Goal: Check status

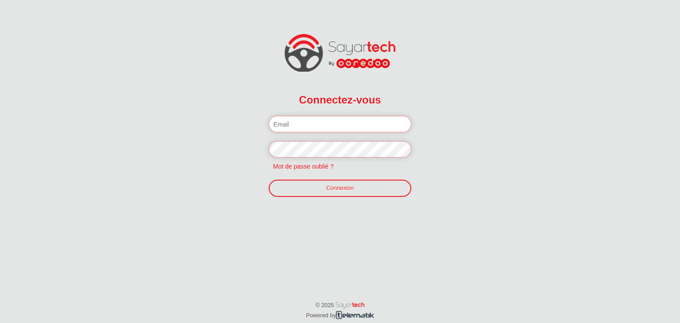
type input "[EMAIL_ADDRESS][DOMAIN_NAME]"
click at [334, 190] on link "Connexion" at bounding box center [340, 188] width 143 height 17
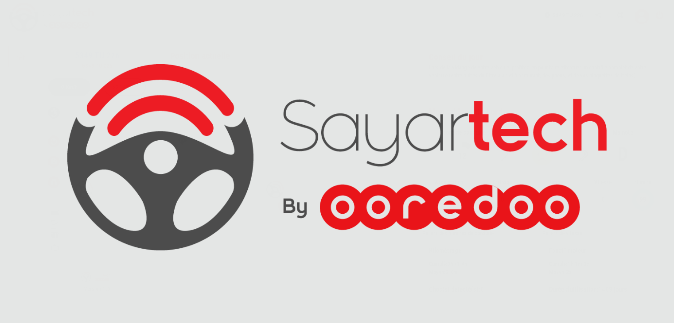
scroll to position [36, 0]
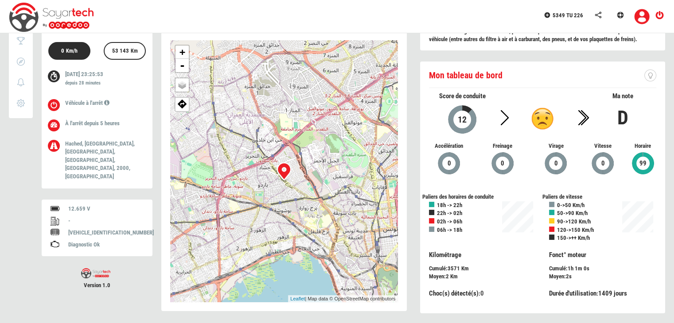
click at [341, 205] on div "+ - OSM Map Google Map Google Satellite Leaflet | Map data © OpenStreetMap cont…" at bounding box center [284, 171] width 228 height 262
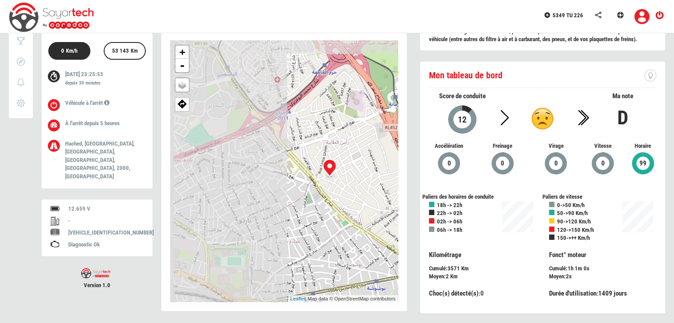
drag, startPoint x: 215, startPoint y: 137, endPoint x: 350, endPoint y: 181, distance: 142.6
click at [350, 181] on div "+ - OSM Map Google Map Google Satellite Leaflet | Map data © OpenStreetMap cont…" at bounding box center [284, 171] width 228 height 262
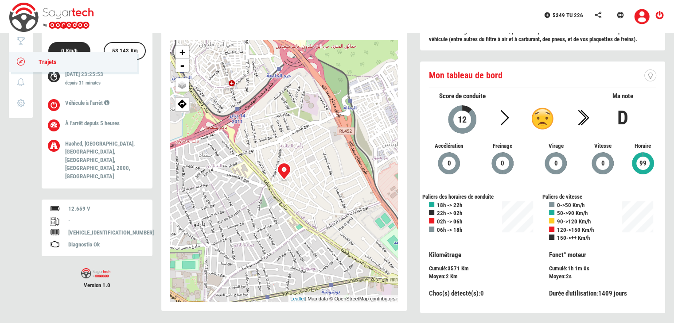
click at [21, 59] on icon at bounding box center [21, 61] width 10 height 6
